Goal: Communication & Community: Answer question/provide support

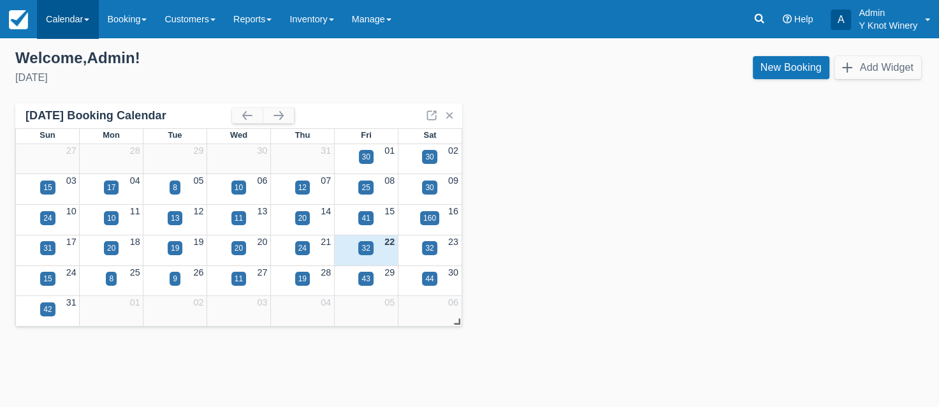
click at [92, 15] on link "Calendar" at bounding box center [67, 19] width 61 height 38
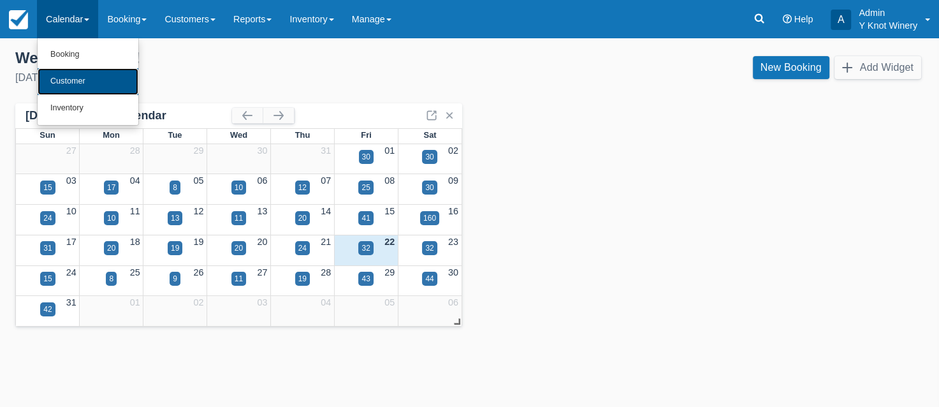
click at [90, 78] on link "Customer" at bounding box center [88, 81] width 101 height 27
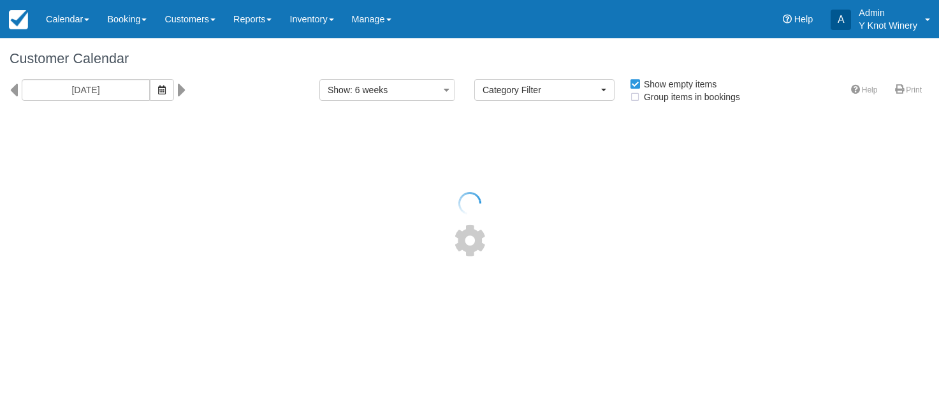
select select
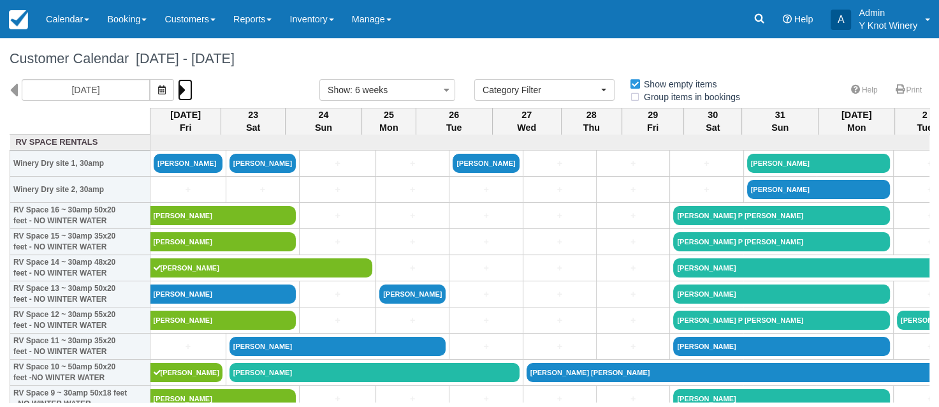
click at [179, 89] on icon at bounding box center [182, 90] width 8 height 22
type input "10/04/25"
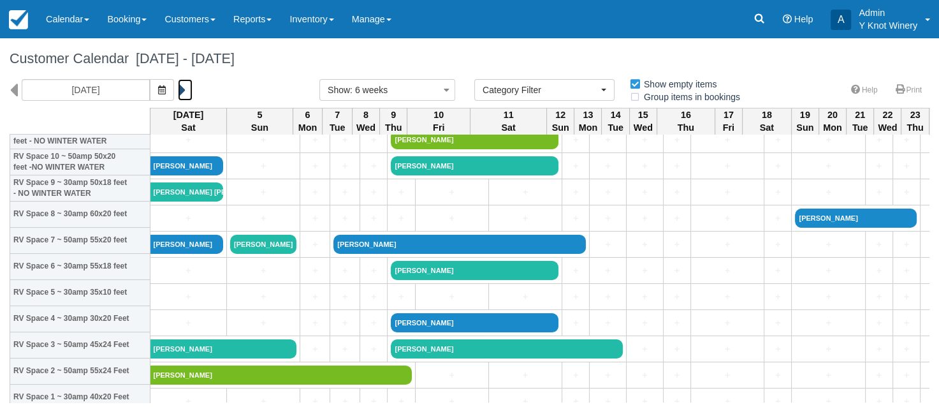
scroll to position [210, 0]
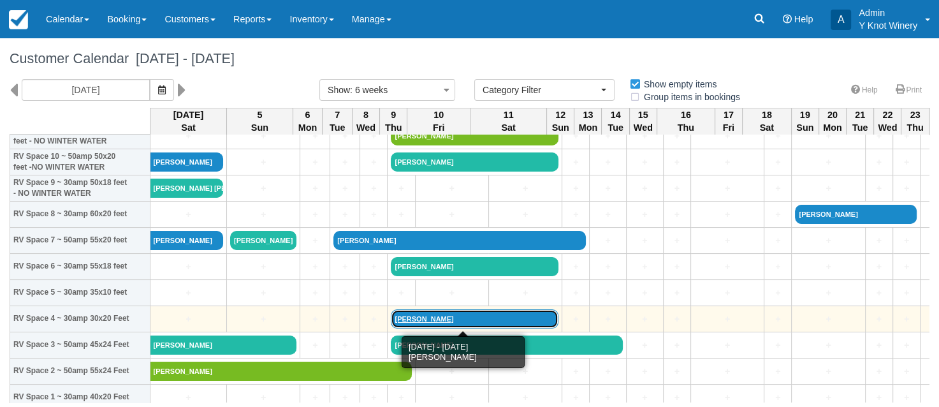
click at [433, 317] on link "[PERSON_NAME]" at bounding box center [475, 318] width 168 height 19
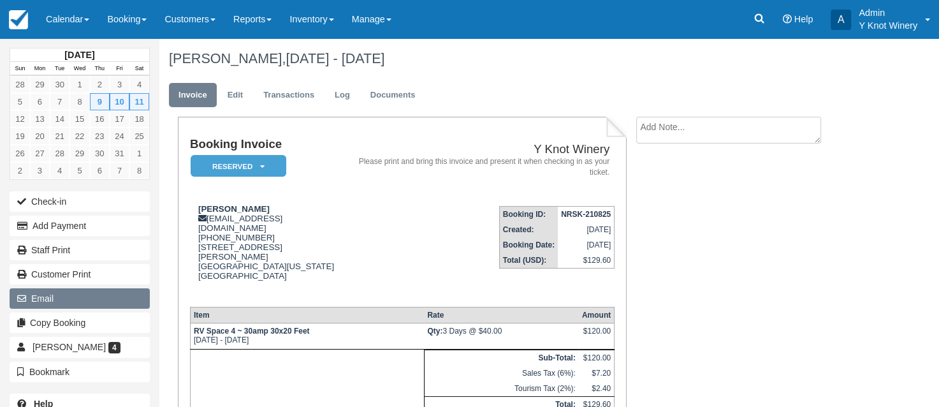
click at [119, 298] on button "Email" at bounding box center [80, 298] width 140 height 20
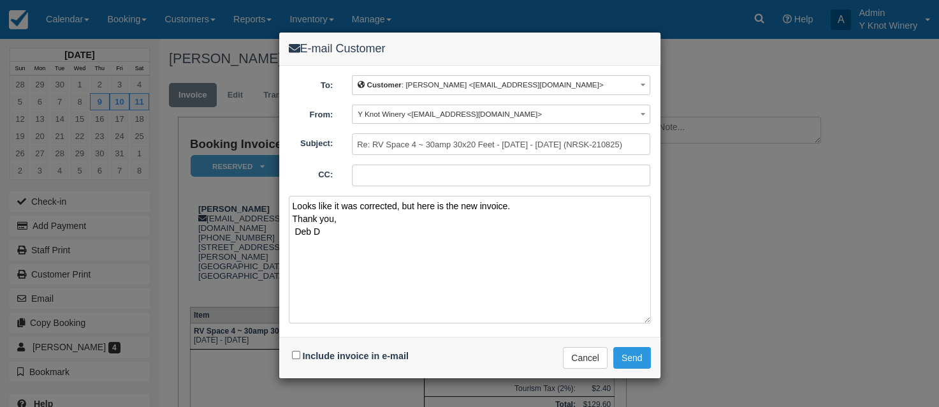
type textarea "Looks like it was corrected, but here is the new invoice. Thank you, Deb D"
click at [297, 351] on input "Include invoice in e-mail" at bounding box center [296, 355] width 8 height 8
checkbox input "true"
click at [638, 349] on button "Send" at bounding box center [633, 358] width 38 height 22
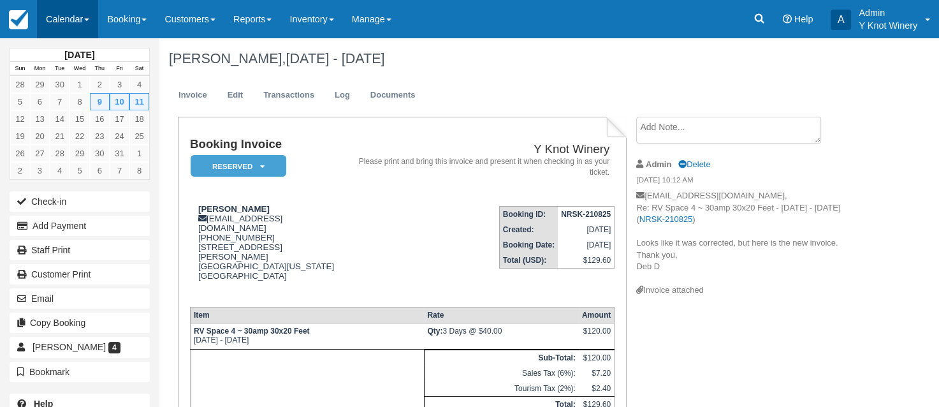
click at [96, 23] on link "Calendar" at bounding box center [67, 19] width 61 height 38
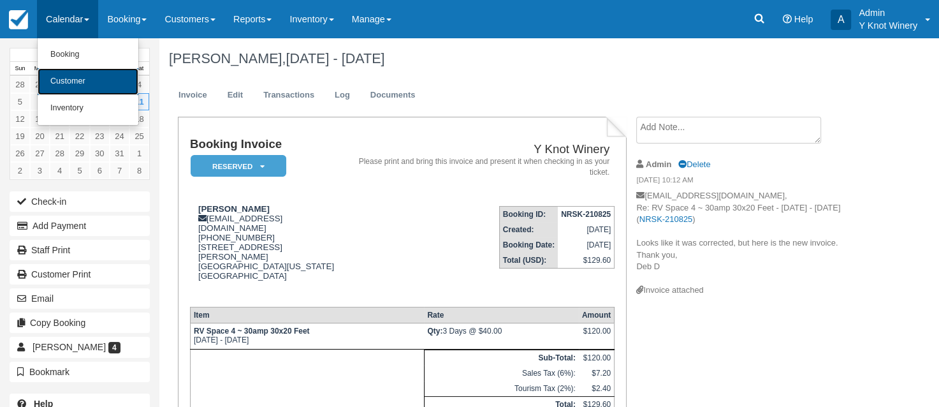
click at [91, 80] on link "Customer" at bounding box center [88, 81] width 101 height 27
